Goal: Transaction & Acquisition: Obtain resource

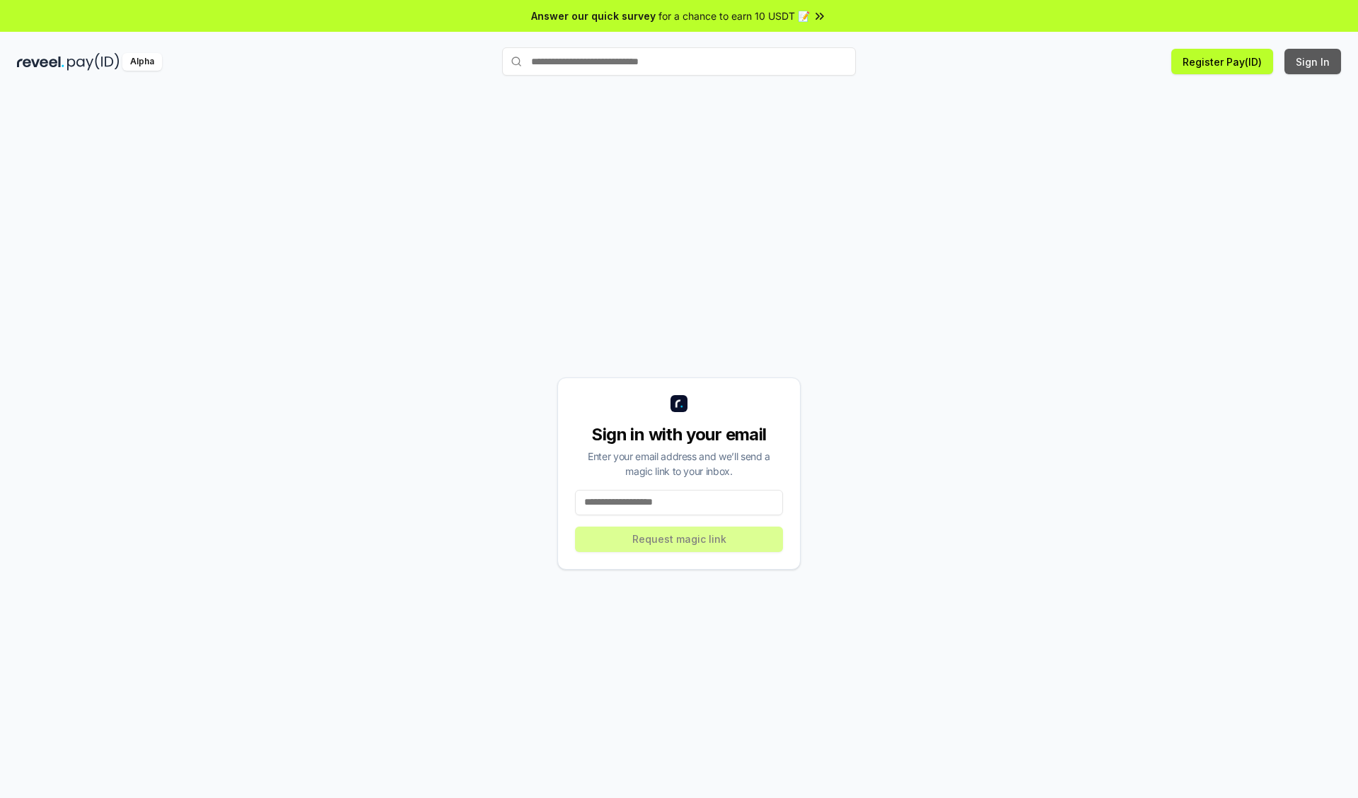
click at [1313, 62] on button "Sign In" at bounding box center [1312, 61] width 57 height 25
type input "**********"
click at [679, 539] on button "Request magic link" at bounding box center [679, 539] width 208 height 25
